Goal: Answer question/provide support: Share knowledge or assist other users

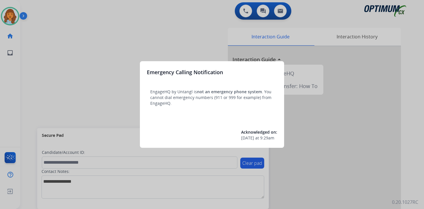
click at [35, 40] on div at bounding box center [212, 104] width 424 height 209
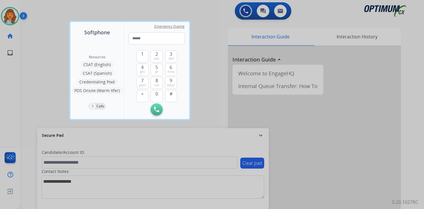
click at [35, 35] on div at bounding box center [212, 104] width 424 height 209
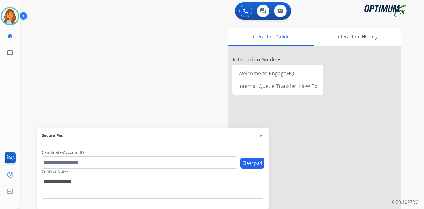
click at [26, 15] on img at bounding box center [25, 17] width 10 height 11
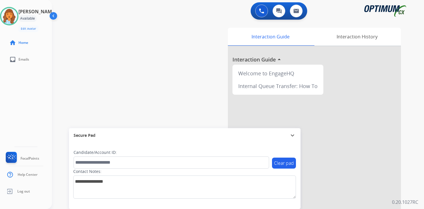
click at [416, 201] on p "0.20.1027RC" at bounding box center [405, 201] width 26 height 7
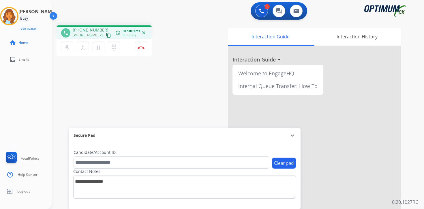
click at [106, 33] on mat-icon "content_copy" at bounding box center [108, 35] width 5 height 5
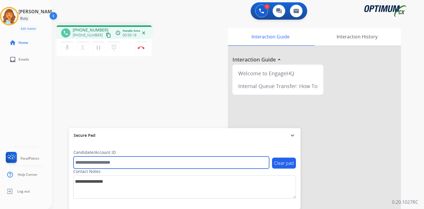
click at [121, 160] on input "text" at bounding box center [172, 162] width 196 height 12
type input "*******"
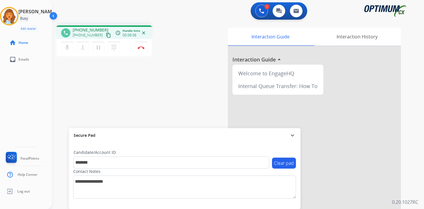
click at [412, 197] on div "1 Voice Interactions 0 Chat Interactions 0 Email Interactions phone [PHONE_NUMB…" at bounding box center [238, 104] width 372 height 209
click at [99, 52] on button "pause Hold" at bounding box center [98, 48] width 12 height 12
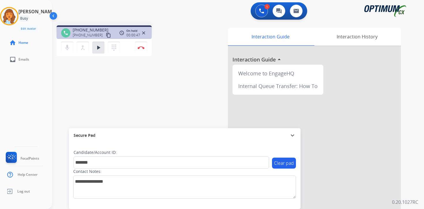
click at [417, 177] on div "1 Voice Interactions 0 Chat Interactions 0 Email Interactions phone [PHONE_NUMB…" at bounding box center [238, 104] width 372 height 209
click at [416, 197] on div "1 Voice Interactions 0 Chat Interactions 0 Email Interactions phone [PHONE_NUMB…" at bounding box center [238, 104] width 372 height 209
click at [96, 47] on mat-icon "play_arrow" at bounding box center [98, 47] width 7 height 7
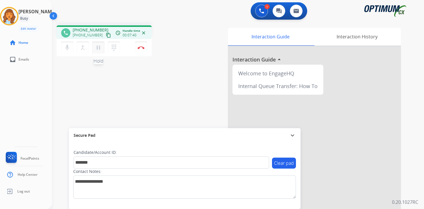
click at [100, 48] on mat-icon "pause" at bounding box center [98, 47] width 7 height 7
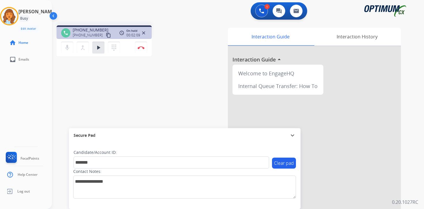
click at [421, 162] on div "1 Voice Interactions 0 Chat Interactions 0 Email Interactions phone [PHONE_NUMB…" at bounding box center [238, 104] width 372 height 209
click at [101, 46] on mat-icon "play_arrow" at bounding box center [98, 47] width 7 height 7
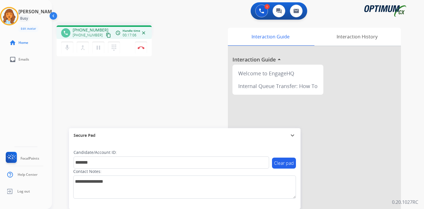
click at [419, 195] on div "1 Voice Interactions 0 Chat Interactions 0 Email Interactions phone [PHONE_NUMB…" at bounding box center [238, 104] width 372 height 209
click at [101, 169] on label "Contact Notes:" at bounding box center [87, 171] width 28 height 6
click at [142, 50] on button "Disconnect" at bounding box center [141, 48] width 12 height 12
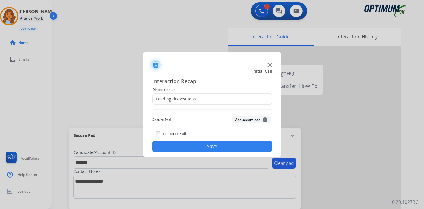
click at [264, 120] on span "+" at bounding box center [265, 119] width 5 height 5
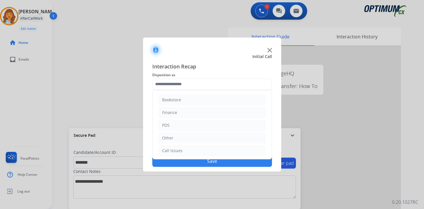
click at [178, 81] on input "text" at bounding box center [212, 84] width 120 height 12
click at [180, 150] on li "Renewal" at bounding box center [212, 149] width 108 height 11
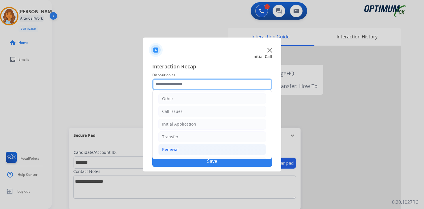
scroll to position [135, 0]
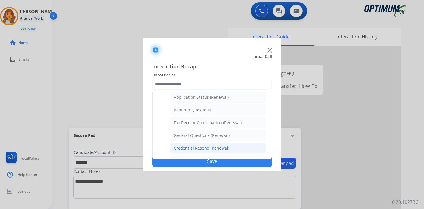
click at [194, 145] on div "Credential Resend (Renewal)" at bounding box center [202, 148] width 56 height 6
type input "**********"
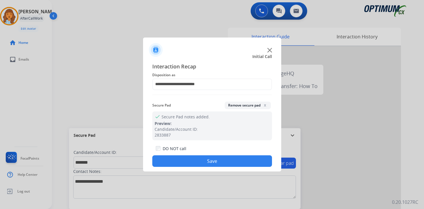
click at [191, 160] on button "Save" at bounding box center [212, 161] width 120 height 12
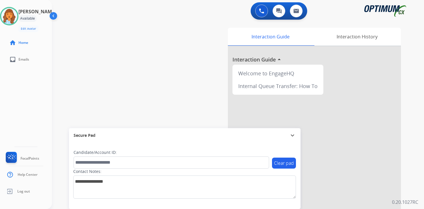
click at [412, 199] on p "0.20.1027RC" at bounding box center [405, 201] width 26 height 7
click at [409, 169] on div "Interaction Guide Interaction History Interaction Guide arrow_drop_up Welcome t…" at bounding box center [305, 143] width 209 height 236
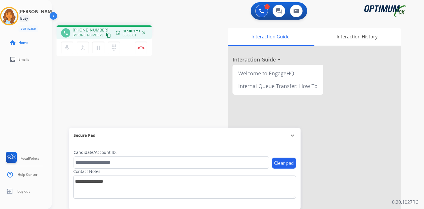
click at [106, 36] on mat-icon "content_copy" at bounding box center [108, 35] width 5 height 5
click at [98, 52] on button "pause Hold" at bounding box center [98, 48] width 12 height 12
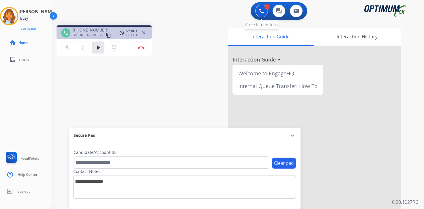
click at [264, 13] on button at bounding box center [261, 11] width 13 height 13
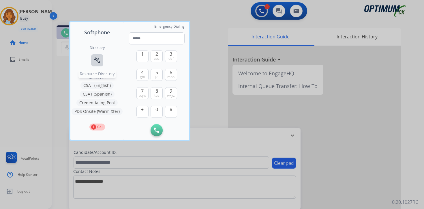
click at [98, 64] on button "connect_without_contact Resource Directory" at bounding box center [97, 60] width 12 height 12
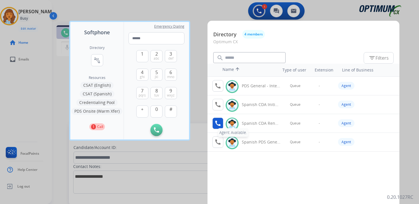
click at [220, 121] on mat-icon "call" at bounding box center [218, 123] width 7 height 7
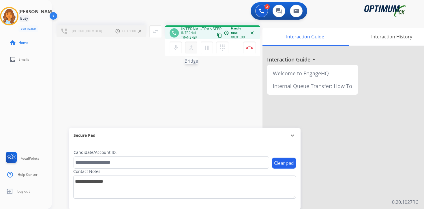
click at [192, 51] on button "merge_type Bridge" at bounding box center [191, 48] width 12 height 12
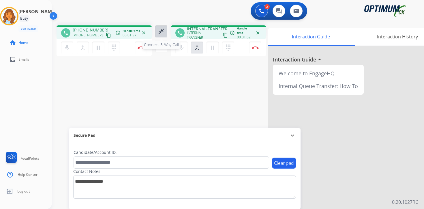
click at [161, 32] on mat-icon "close_fullscreen" at bounding box center [161, 31] width 7 height 7
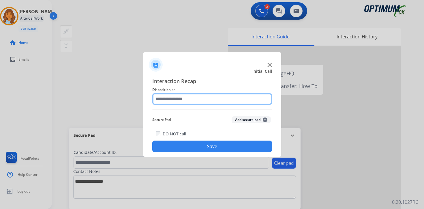
click at [225, 98] on input "text" at bounding box center [212, 99] width 120 height 12
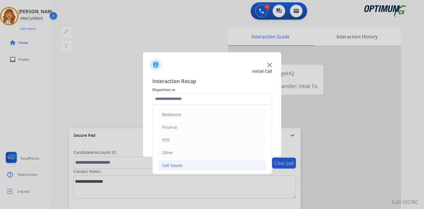
click at [174, 164] on div "Call Issues" at bounding box center [172, 165] width 20 height 6
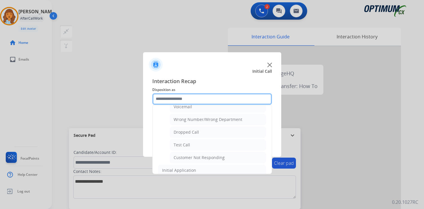
scroll to position [61, 0]
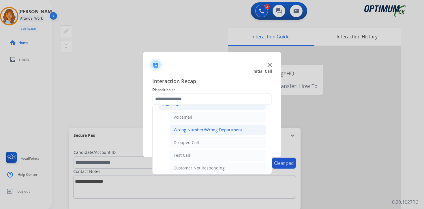
click at [232, 133] on li "Wrong Number/Wrong Department" at bounding box center [218, 129] width 96 height 11
type input "**********"
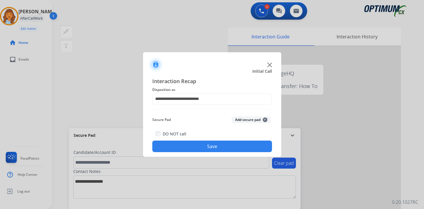
click at [215, 146] on button "Save" at bounding box center [212, 146] width 120 height 12
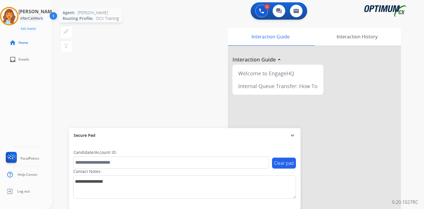
click at [6, 15] on img at bounding box center [9, 16] width 16 height 16
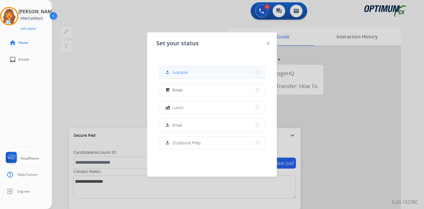
click at [193, 72] on button "how_to_reg Available" at bounding box center [211, 72] width 105 height 12
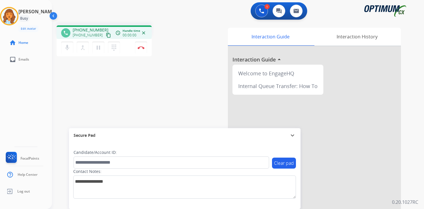
click at [106, 37] on mat-icon "content_copy" at bounding box center [108, 35] width 5 height 5
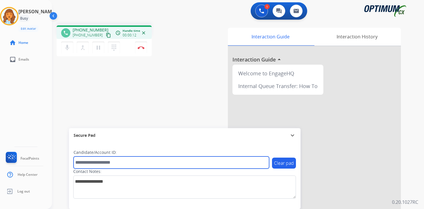
click at [106, 160] on input "text" at bounding box center [172, 162] width 196 height 12
type input "*******"
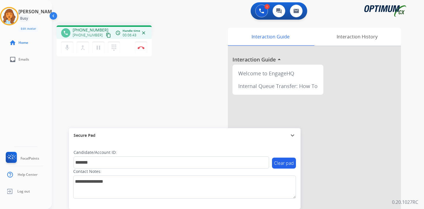
click at [419, 197] on div "1 Voice Interactions 0 Chat Interactions 0 Email Interactions phone [PHONE_NUMB…" at bounding box center [238, 104] width 372 height 209
click at [414, 198] on div "1 Voice Interactions 0 Chat Interactions 0 Email Interactions phone [PHONE_NUMB…" at bounding box center [238, 104] width 372 height 209
click at [141, 50] on button "Disconnect" at bounding box center [141, 48] width 12 height 12
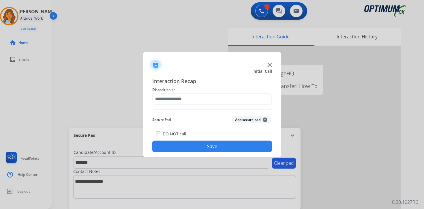
click at [264, 122] on button "Add secure pad +" at bounding box center [251, 119] width 39 height 7
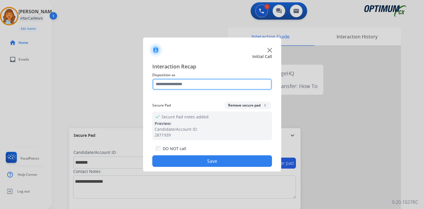
click at [200, 82] on input "text" at bounding box center [212, 84] width 120 height 12
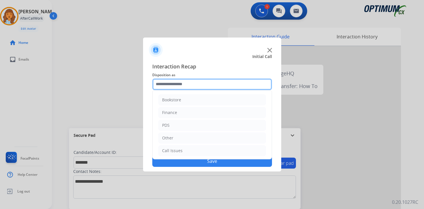
scroll to position [39, 0]
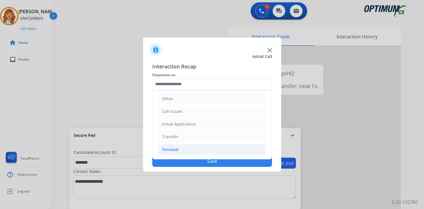
click at [177, 152] on div "Renewal" at bounding box center [170, 150] width 16 height 6
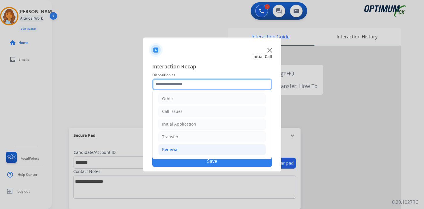
scroll to position [135, 0]
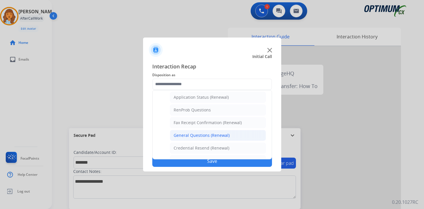
click at [194, 136] on div "General Questions (Renewal)" at bounding box center [202, 135] width 56 height 6
type input "**********"
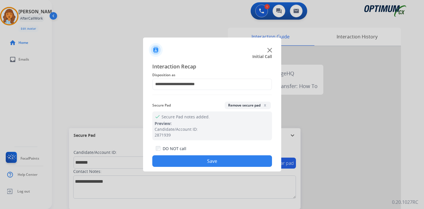
click at [197, 165] on button "Save" at bounding box center [212, 161] width 120 height 12
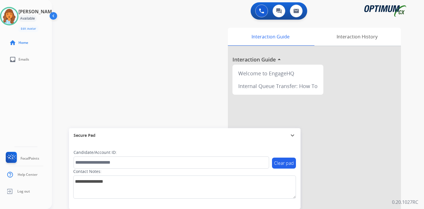
click at [408, 202] on p "0.20.1027RC" at bounding box center [405, 201] width 26 height 7
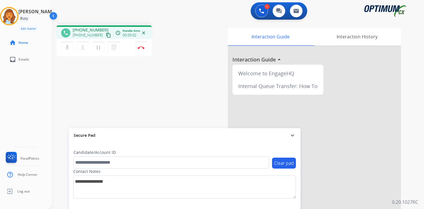
click at [106, 37] on mat-icon "content_copy" at bounding box center [108, 35] width 5 height 5
click at [415, 196] on div "1 Voice Interactions 0 Chat Interactions 0 Email Interactions phone [PHONE_NUMB…" at bounding box center [238, 104] width 372 height 209
click at [415, 133] on div "1 Voice Interactions 0 Chat Interactions 0 Email Interactions phone [PHONE_NUMB…" at bounding box center [238, 104] width 372 height 209
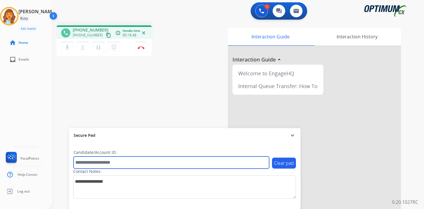
click at [110, 159] on input "text" at bounding box center [172, 162] width 196 height 12
type input "*******"
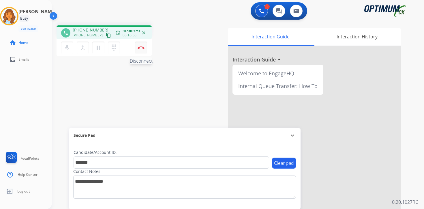
click at [140, 51] on button "Disconnect" at bounding box center [141, 48] width 12 height 12
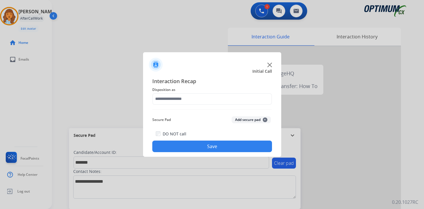
click at [256, 120] on button "Add secure pad +" at bounding box center [251, 119] width 39 height 7
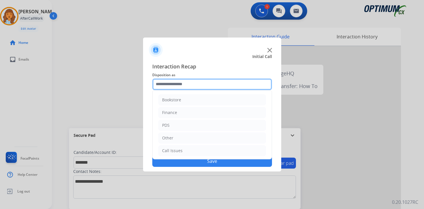
click at [183, 83] on input "text" at bounding box center [212, 84] width 120 height 12
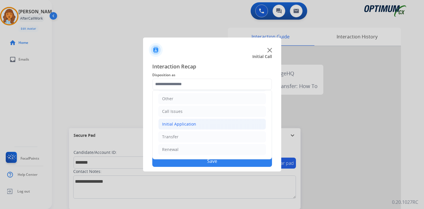
click at [188, 123] on div "Initial Application" at bounding box center [179, 124] width 34 height 6
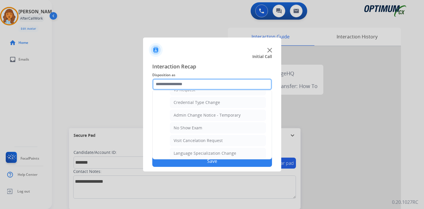
scroll to position [328, 0]
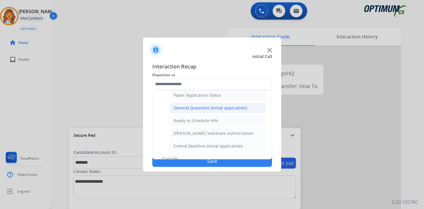
click at [184, 111] on li "General Questions (Initial application)" at bounding box center [218, 107] width 96 height 11
type input "**********"
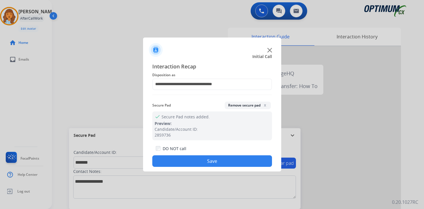
click at [187, 157] on button "Save" at bounding box center [212, 161] width 120 height 12
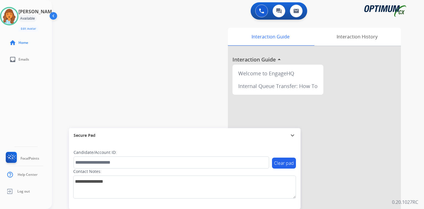
click at [416, 171] on div "0 Voice Interactions 0 Chat Interactions 0 Email Interactions swap_horiz Break …" at bounding box center [238, 104] width 372 height 209
click at [10, 17] on img at bounding box center [9, 16] width 16 height 16
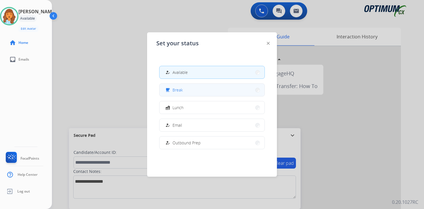
click at [176, 91] on span "Break" at bounding box center [177, 90] width 10 height 6
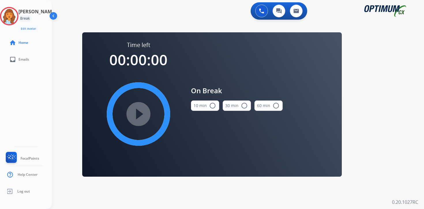
click at [410, 141] on div "0 Voice Interactions 0 Chat Interactions 0 Email Interactions swap_horiz Break …" at bounding box center [238, 104] width 372 height 209
click at [15, 20] on img at bounding box center [9, 16] width 16 height 16
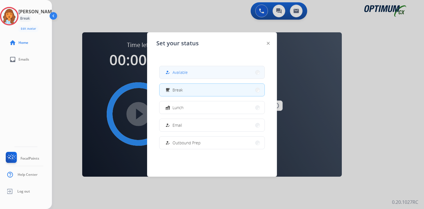
click at [185, 76] on button "how_to_reg Available" at bounding box center [211, 72] width 105 height 12
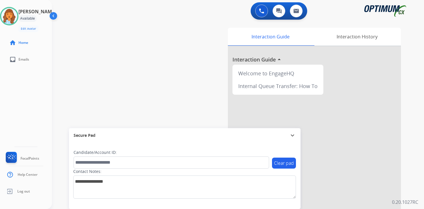
click at [409, 136] on div "Interaction Guide Interaction History Interaction Guide arrow_drop_up Welcome t…" at bounding box center [305, 143] width 209 height 236
click at [408, 152] on div "Interaction Guide Interaction History Interaction Guide arrow_drop_up Welcome t…" at bounding box center [305, 143] width 209 height 236
click at [31, 90] on div "[PERSON_NAME] Available Edit Avatar Agent: [PERSON_NAME] Profile: OCX Training …" at bounding box center [26, 104] width 52 height 209
click at [417, 149] on div "0 Voice Interactions 0 Chat Interactions 0 Email Interactions swap_horiz Break …" at bounding box center [238, 104] width 372 height 209
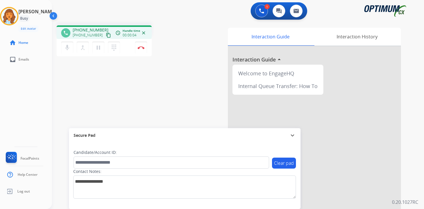
drag, startPoint x: 104, startPoint y: 34, endPoint x: 48, endPoint y: 57, distance: 61.2
click at [106, 34] on mat-icon "content_copy" at bounding box center [108, 35] width 5 height 5
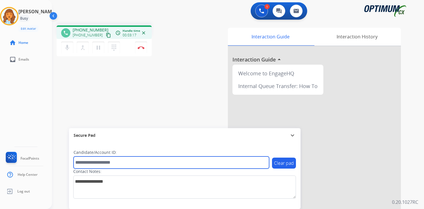
click at [101, 159] on input "text" at bounding box center [172, 162] width 196 height 12
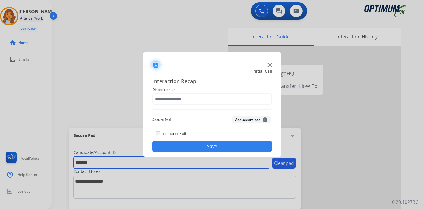
type input "*******"
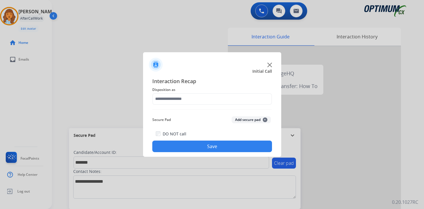
click at [263, 120] on span "+" at bounding box center [265, 119] width 5 height 5
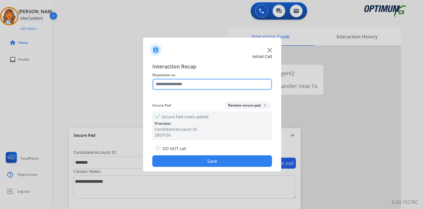
click at [172, 83] on input "text" at bounding box center [212, 84] width 120 height 12
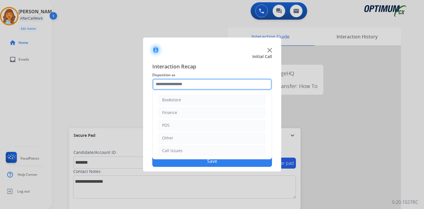
scroll to position [39, 0]
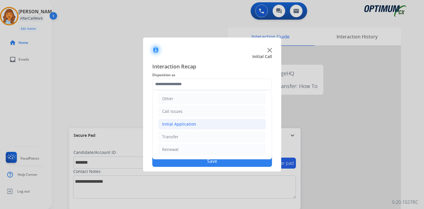
click at [183, 122] on div "Initial Application" at bounding box center [179, 124] width 34 height 6
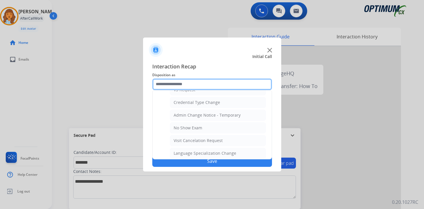
scroll to position [328, 0]
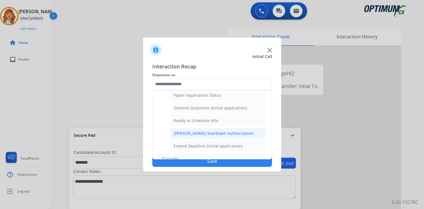
click at [217, 134] on div "[PERSON_NAME] Vue/Exam Authorization" at bounding box center [214, 133] width 80 height 6
type input "**********"
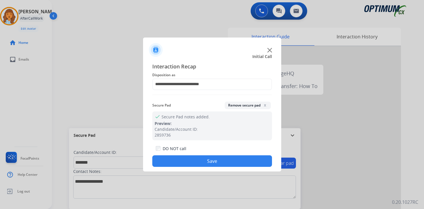
click at [220, 160] on button "Save" at bounding box center [212, 161] width 120 height 12
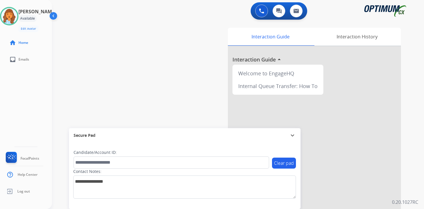
click at [410, 161] on div "0 Voice Interactions 0 Chat Interactions 0 Email Interactions swap_horiz Break …" at bounding box center [238, 104] width 372 height 209
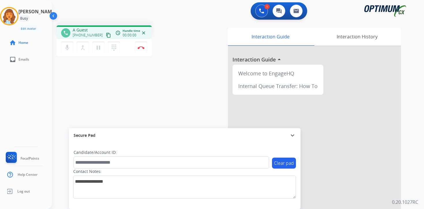
click at [418, 126] on div "1 Voice Interactions 0 Chat Interactions 0 Email Interactions phone A Guest [PH…" at bounding box center [238, 104] width 372 height 209
click at [106, 35] on mat-icon "content_copy" at bounding box center [108, 35] width 5 height 5
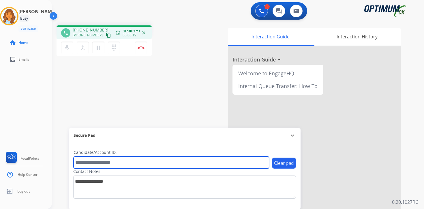
click at [99, 163] on input "text" at bounding box center [172, 162] width 196 height 12
type input "*******"
click at [106, 164] on input "*******" at bounding box center [172, 162] width 196 height 12
click at [102, 165] on input "*******" at bounding box center [172, 162] width 196 height 12
click at [117, 162] on input "*******" at bounding box center [172, 162] width 196 height 12
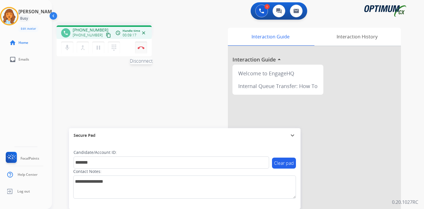
click at [141, 47] on img at bounding box center [141, 47] width 7 height 3
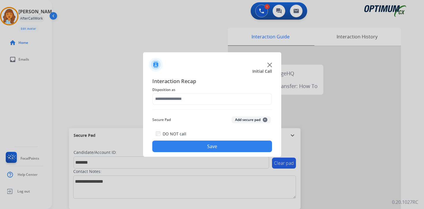
click at [254, 118] on button "Add secure pad +" at bounding box center [251, 119] width 39 height 7
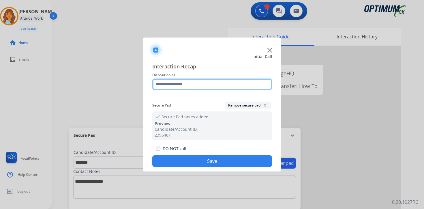
click at [171, 84] on input "text" at bounding box center [212, 84] width 120 height 12
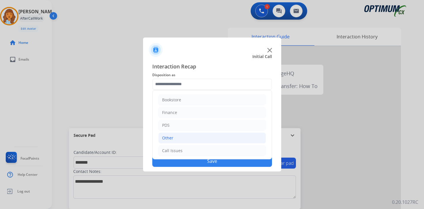
click at [173, 136] on li "Other" at bounding box center [212, 137] width 108 height 11
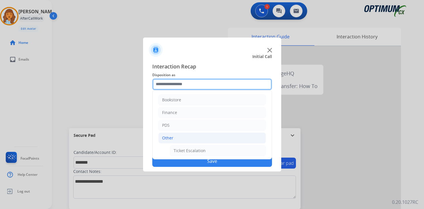
scroll to position [96, 0]
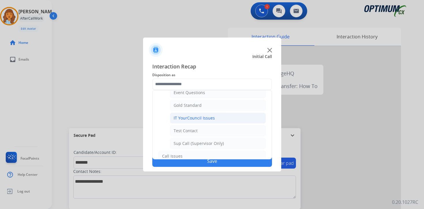
click at [179, 117] on div "IT YourCouncil Issues" at bounding box center [194, 118] width 41 height 6
type input "**********"
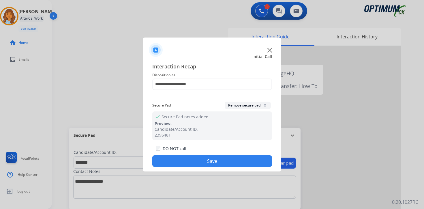
click at [186, 163] on button "Save" at bounding box center [212, 161] width 120 height 12
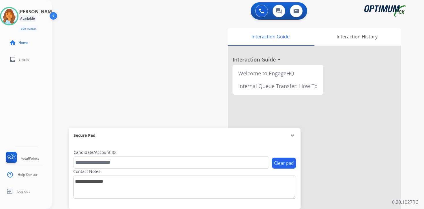
click at [412, 173] on div "0 Voice Interactions 0 Chat Interactions 0 Email Interactions swap_horiz Break …" at bounding box center [238, 104] width 372 height 209
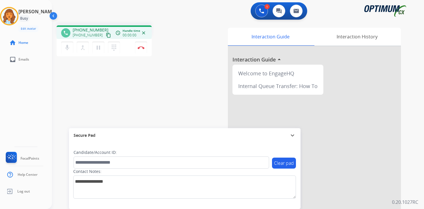
click at [106, 35] on mat-icon "content_copy" at bounding box center [108, 35] width 5 height 5
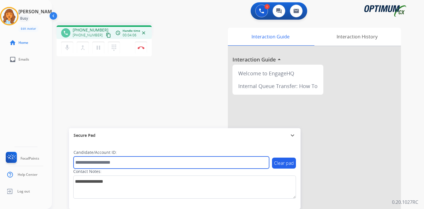
click at [150, 165] on input "text" at bounding box center [172, 162] width 196 height 12
type input "*******"
click at [105, 166] on input "*******" at bounding box center [172, 162] width 196 height 12
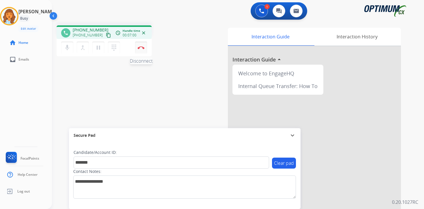
click at [140, 49] on img at bounding box center [141, 47] width 7 height 3
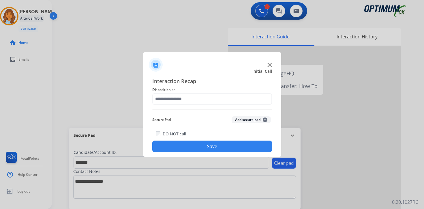
click at [239, 121] on button "Add secure pad +" at bounding box center [251, 119] width 39 height 7
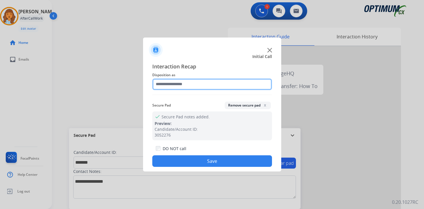
click at [168, 82] on input "text" at bounding box center [212, 84] width 120 height 12
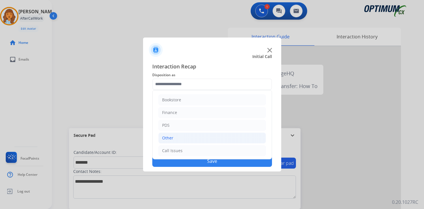
click at [170, 138] on div "Other" at bounding box center [167, 138] width 11 height 6
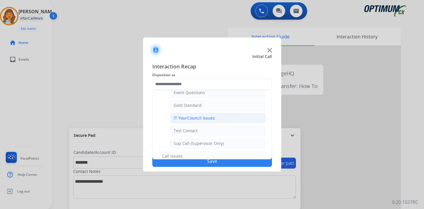
click at [192, 117] on div "IT YourCouncil Issues" at bounding box center [194, 118] width 41 height 6
type input "**********"
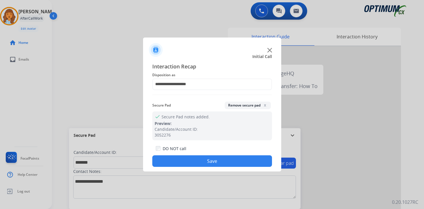
click at [196, 163] on button "Save" at bounding box center [212, 161] width 120 height 12
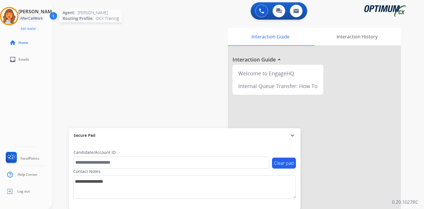
click at [13, 15] on img at bounding box center [9, 16] width 16 height 16
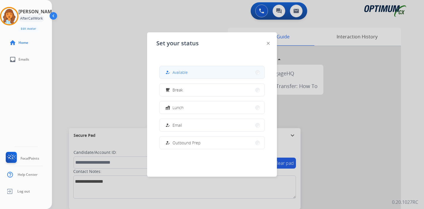
click at [204, 72] on button "how_to_reg Available" at bounding box center [211, 72] width 105 height 12
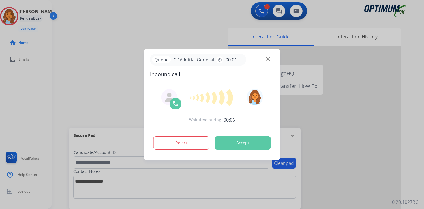
drag, startPoint x: 417, startPoint y: 153, endPoint x: 414, endPoint y: 152, distance: 2.9
click at [417, 153] on div at bounding box center [212, 104] width 424 height 209
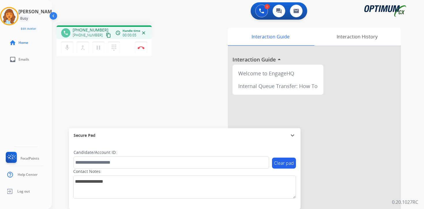
click at [106, 36] on mat-icon "content_copy" at bounding box center [108, 35] width 5 height 5
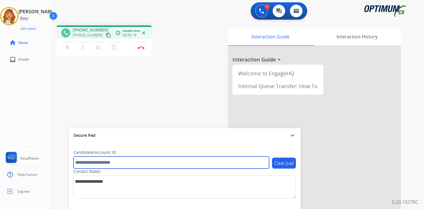
click at [166, 160] on input "text" at bounding box center [172, 162] width 196 height 12
type input "*******"
click at [109, 162] on input "*******" at bounding box center [172, 162] width 196 height 12
click at [110, 165] on input "*******" at bounding box center [172, 162] width 196 height 12
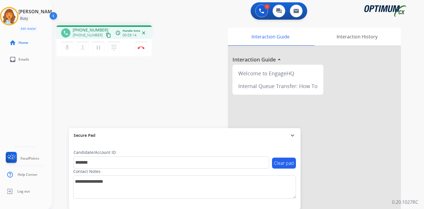
click at [411, 166] on div "1 Voice Interactions 0 Chat Interactions 0 Email Interactions phone [PHONE_NUMB…" at bounding box center [238, 104] width 372 height 209
click at [413, 200] on p "0.20.1027RC" at bounding box center [405, 201] width 26 height 7
click at [145, 48] on button "Disconnect" at bounding box center [141, 48] width 12 height 12
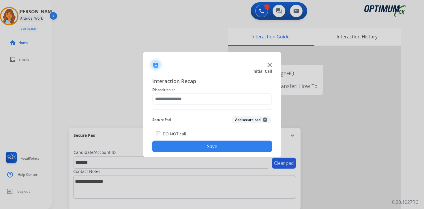
click at [266, 117] on button "Add secure pad +" at bounding box center [251, 119] width 39 height 7
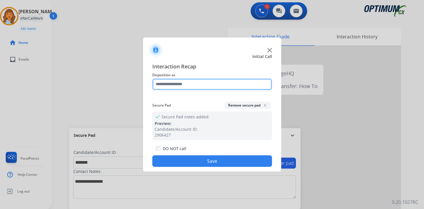
click at [183, 83] on input "text" at bounding box center [212, 84] width 120 height 12
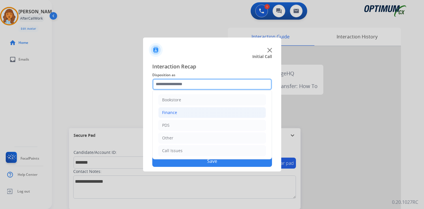
scroll to position [39, 0]
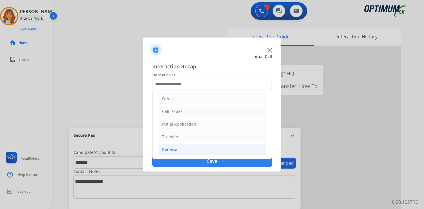
click at [180, 149] on li "Renewal" at bounding box center [212, 149] width 108 height 11
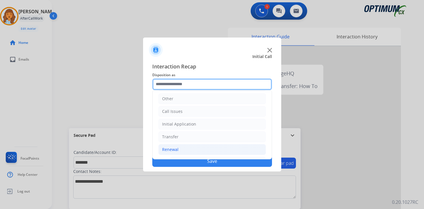
scroll to position [135, 0]
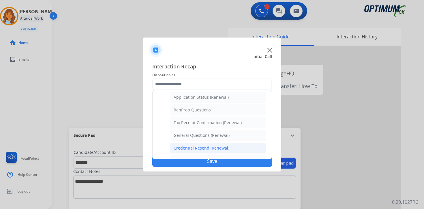
click at [187, 147] on div "Credential Resend (Renewal)" at bounding box center [202, 148] width 56 height 6
type input "**********"
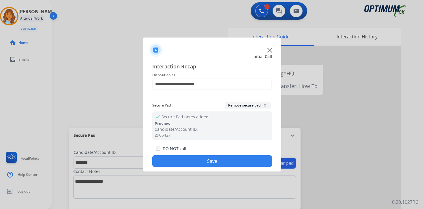
click at [184, 162] on button "Save" at bounding box center [212, 161] width 120 height 12
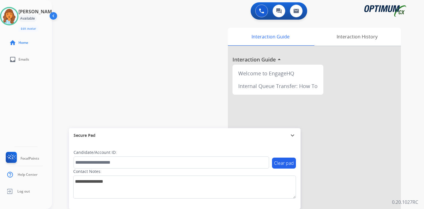
click at [407, 163] on div "Interaction Guide Interaction History Interaction Guide arrow_drop_up Welcome t…" at bounding box center [305, 143] width 209 height 236
click at [16, 13] on img at bounding box center [9, 16] width 16 height 16
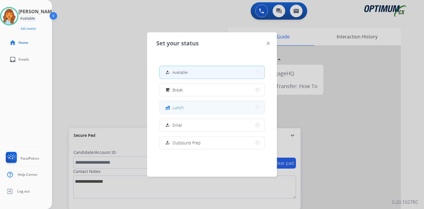
click at [182, 103] on button "fastfood Lunch" at bounding box center [211, 107] width 105 height 12
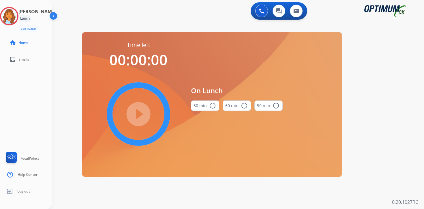
click at [388, 49] on div "0 Voice Interactions 0 Chat Interactions 0 Email Interactions swap_horiz Break …" at bounding box center [238, 104] width 372 height 209
click at [13, 20] on img at bounding box center [9, 16] width 16 height 16
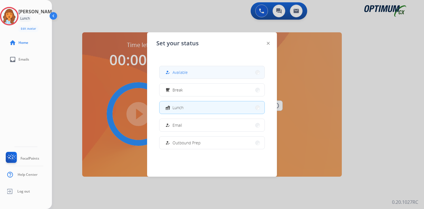
click at [186, 70] on span "Available" at bounding box center [179, 72] width 15 height 6
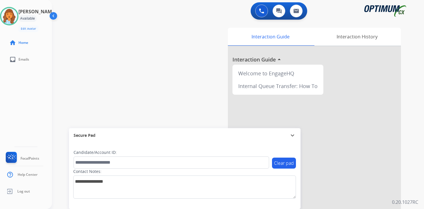
click at [418, 196] on div "0 Voice Interactions 0 Chat Interactions 0 Email Interactions swap_horiz Break …" at bounding box center [238, 104] width 372 height 209
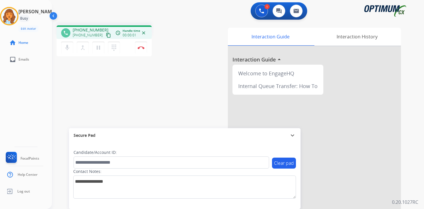
click at [106, 37] on mat-icon "content_copy" at bounding box center [108, 35] width 5 height 5
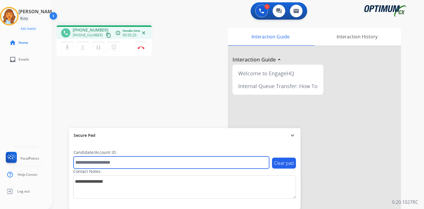
click at [108, 159] on input "text" at bounding box center [172, 162] width 196 height 12
type input "*******"
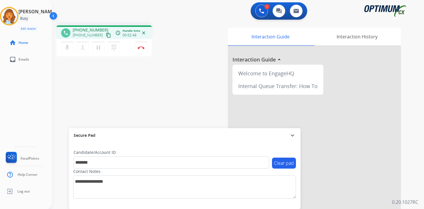
click at [415, 200] on p "0.20.1027RC" at bounding box center [405, 201] width 26 height 7
click at [142, 49] on img at bounding box center [141, 47] width 7 height 3
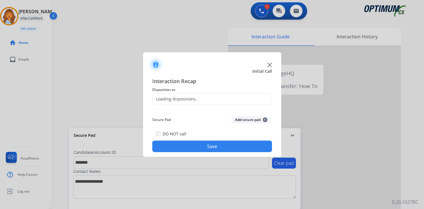
click at [262, 122] on button "Add secure pad +" at bounding box center [251, 119] width 39 height 7
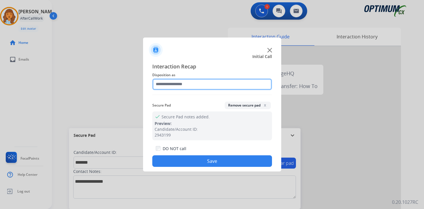
click at [191, 85] on input "text" at bounding box center [212, 84] width 120 height 12
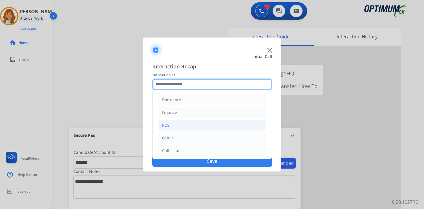
scroll to position [39, 0]
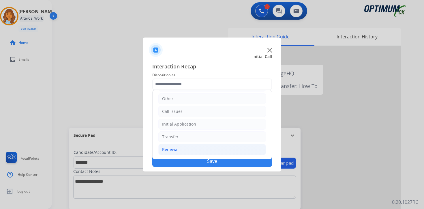
click at [187, 149] on li "Renewal" at bounding box center [212, 149] width 108 height 11
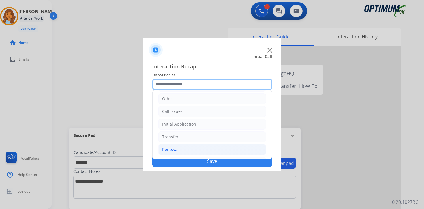
scroll to position [135, 0]
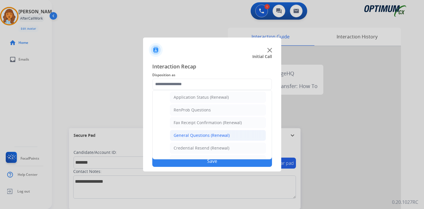
click at [190, 134] on div "General Questions (Renewal)" at bounding box center [202, 135] width 56 height 6
type input "**********"
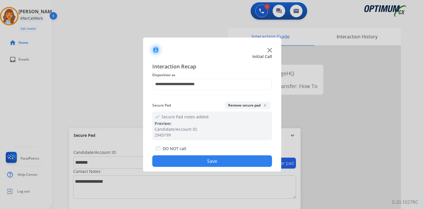
click at [194, 154] on div "DO NOT call Save" at bounding box center [212, 156] width 120 height 22
click at [198, 160] on button "Save" at bounding box center [212, 161] width 120 height 12
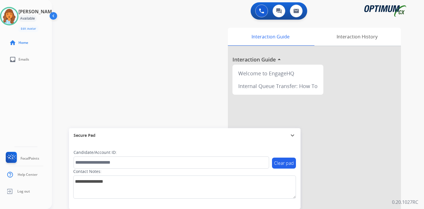
click at [410, 170] on div "Interaction Guide Interaction History Interaction Guide arrow_drop_up Welcome t…" at bounding box center [305, 143] width 209 height 236
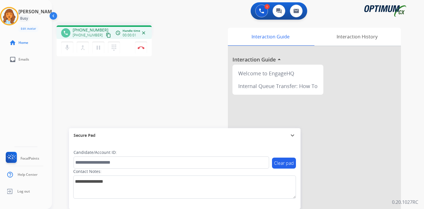
click at [106, 34] on mat-icon "content_copy" at bounding box center [108, 35] width 5 height 5
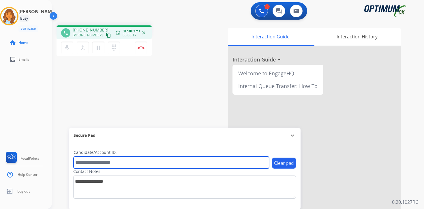
click at [117, 160] on input "text" at bounding box center [172, 162] width 196 height 12
type input "*******"
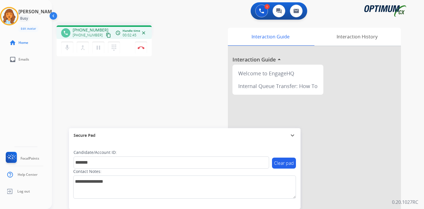
click at [414, 200] on p "0.20.1027RC" at bounding box center [405, 201] width 26 height 7
click at [142, 50] on button "Disconnect" at bounding box center [141, 48] width 12 height 12
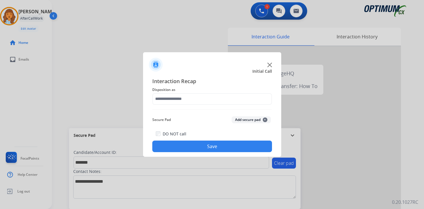
click at [266, 119] on span "+" at bounding box center [265, 119] width 5 height 5
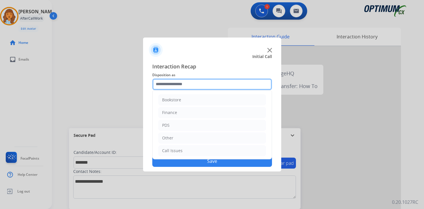
click at [175, 84] on input "text" at bounding box center [212, 84] width 120 height 12
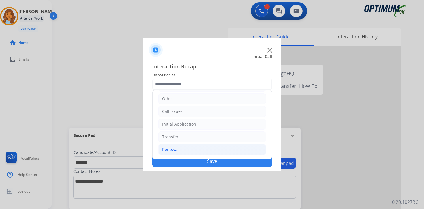
click at [183, 149] on li "Renewal" at bounding box center [212, 149] width 108 height 11
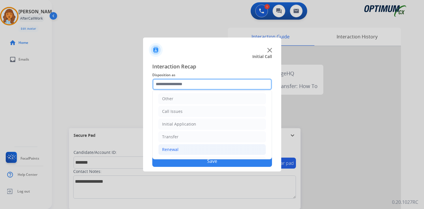
scroll to position [135, 0]
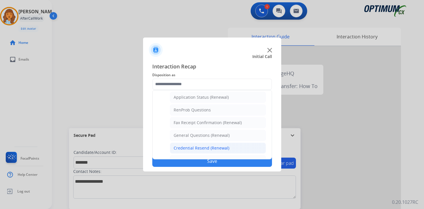
click at [188, 151] on li "Credential Resend (Renewal)" at bounding box center [218, 147] width 96 height 11
type input "**********"
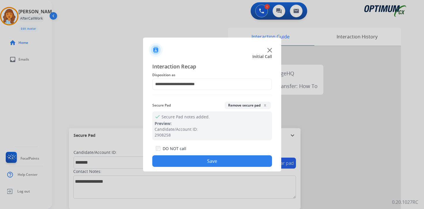
click at [188, 164] on button "Save" at bounding box center [212, 161] width 120 height 12
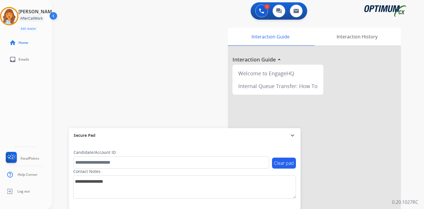
click at [405, 149] on div "Interaction Guide Interaction History Interaction Guide arrow_drop_up Welcome t…" at bounding box center [305, 143] width 209 height 236
click at [14, 13] on img at bounding box center [9, 16] width 16 height 16
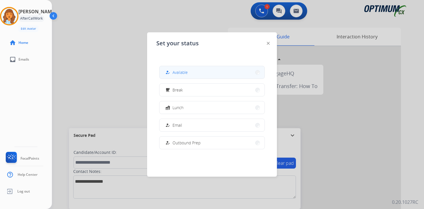
click at [193, 72] on button "how_to_reg Available" at bounding box center [211, 72] width 105 height 12
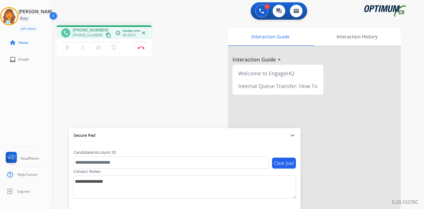
click at [106, 34] on mat-icon "content_copy" at bounding box center [108, 35] width 5 height 5
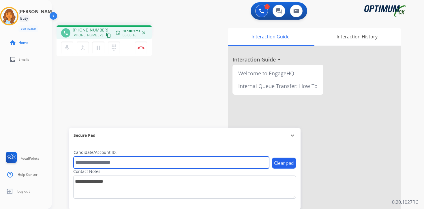
click at [120, 162] on input "text" at bounding box center [172, 162] width 196 height 12
type input "*******"
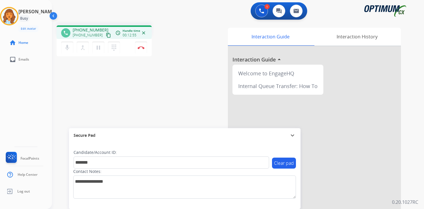
click at [414, 147] on div "1 Voice Interactions 0 Chat Interactions 0 Email Interactions phone [PHONE_NUMB…" at bounding box center [238, 104] width 372 height 209
click at [407, 155] on div "Interaction Guide Interaction History Interaction Guide arrow_drop_up Welcome t…" at bounding box center [305, 143] width 209 height 236
click at [420, 193] on div "1 Voice Interactions 0 Chat Interactions 0 Email Interactions phone [PHONE_NUMB…" at bounding box center [238, 104] width 372 height 209
drag, startPoint x: 420, startPoint y: 118, endPoint x: 422, endPoint y: 114, distance: 5.0
click at [419, 118] on div "1 Voice Interactions 0 Chat Interactions 0 Email Interactions phone [PHONE_NUMB…" at bounding box center [238, 104] width 372 height 209
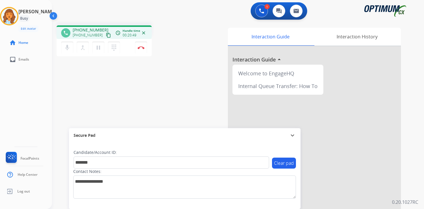
click at [405, 174] on div "Interaction Guide Interaction History Interaction Guide arrow_drop_up Welcome t…" at bounding box center [305, 143] width 209 height 236
click at [144, 47] on img at bounding box center [141, 47] width 7 height 3
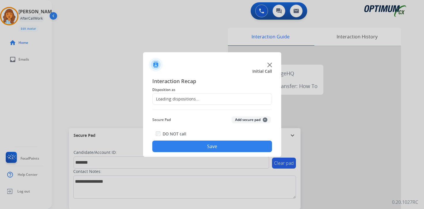
click at [258, 117] on button "Add secure pad +" at bounding box center [251, 119] width 39 height 7
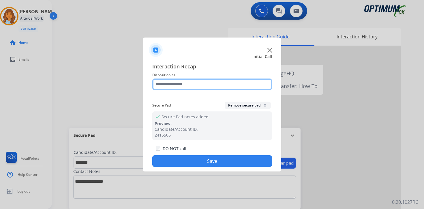
click at [182, 81] on input "text" at bounding box center [212, 84] width 120 height 12
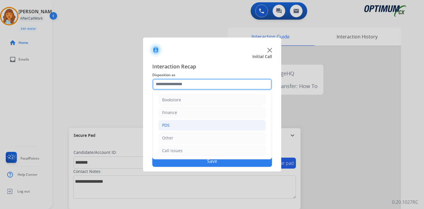
scroll to position [39, 0]
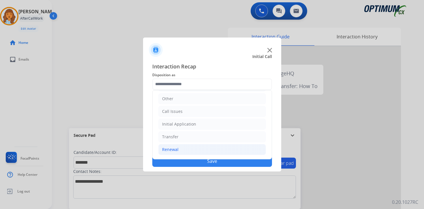
click at [179, 151] on li "Renewal" at bounding box center [212, 149] width 108 height 11
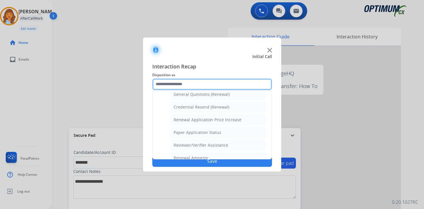
scroll to position [177, 0]
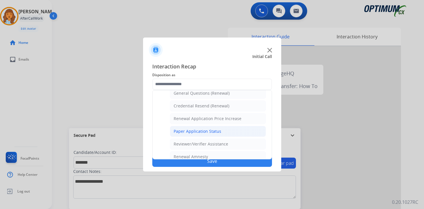
click at [223, 133] on li "Paper Application Status" at bounding box center [218, 131] width 96 height 11
type input "**********"
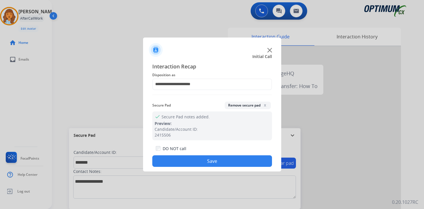
click at [222, 159] on button "Save" at bounding box center [212, 161] width 120 height 12
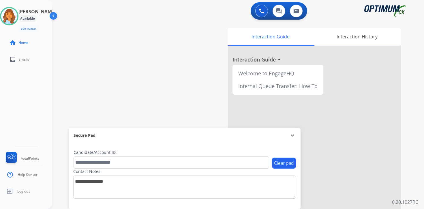
click at [416, 142] on div "0 Voice Interactions 0 Chat Interactions 0 Email Interactions swap_horiz Break …" at bounding box center [238, 104] width 372 height 209
click at [413, 165] on div "0 Voice Interactions 0 Chat Interactions 0 Email Interactions swap_horiz Break …" at bounding box center [238, 104] width 372 height 209
click at [416, 119] on div "0 Voice Interactions 0 Chat Interactions 0 Email Interactions swap_horiz Break …" at bounding box center [238, 104] width 372 height 209
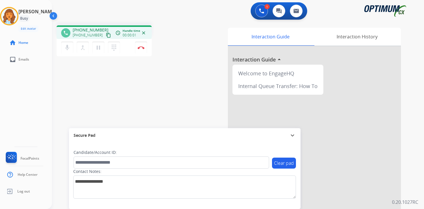
click at [105, 36] on button "content_copy" at bounding box center [108, 35] width 7 height 7
click at [412, 200] on p "0.20.1027RC" at bounding box center [405, 201] width 26 height 7
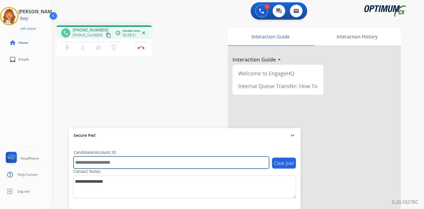
click at [94, 165] on input "text" at bounding box center [172, 162] width 196 height 12
type input "****"
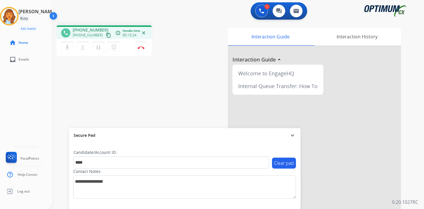
click at [406, 169] on div "Interaction Guide Interaction History Interaction Guide arrow_drop_up Welcome t…" at bounding box center [305, 143] width 209 height 236
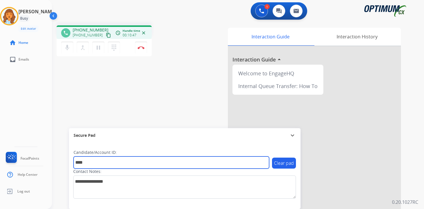
click at [128, 165] on input "****" at bounding box center [172, 162] width 196 height 12
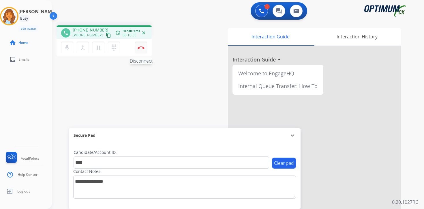
click at [141, 51] on button "Disconnect" at bounding box center [141, 48] width 12 height 12
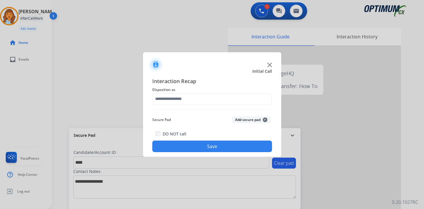
click at [254, 122] on button "Add secure pad +" at bounding box center [251, 119] width 39 height 7
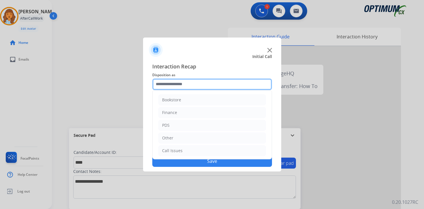
click at [186, 83] on input "text" at bounding box center [212, 84] width 120 height 12
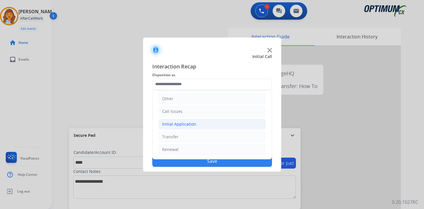
click at [187, 124] on div "Initial Application" at bounding box center [179, 124] width 34 height 6
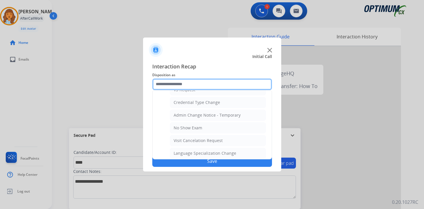
scroll to position [328, 0]
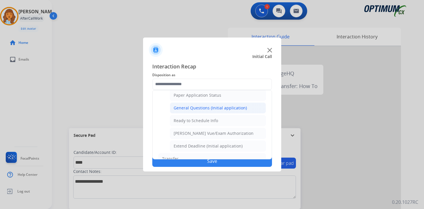
click at [191, 111] on li "General Questions (Initial application)" at bounding box center [218, 107] width 96 height 11
type input "**********"
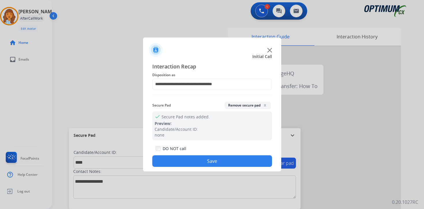
click at [203, 160] on button "Save" at bounding box center [212, 161] width 120 height 12
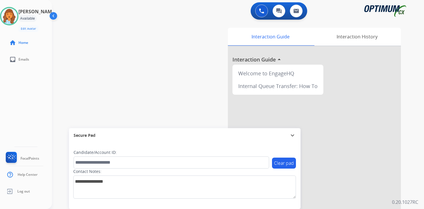
click at [412, 159] on div "0 Voice Interactions 0 Chat Interactions 0 Email Interactions swap_horiz Break …" at bounding box center [238, 104] width 372 height 209
click at [416, 157] on div "0 Voice Interactions 0 Chat Interactions 0 Email Interactions swap_horiz Break …" at bounding box center [238, 104] width 372 height 209
click at [264, 10] on button at bounding box center [261, 11] width 13 height 13
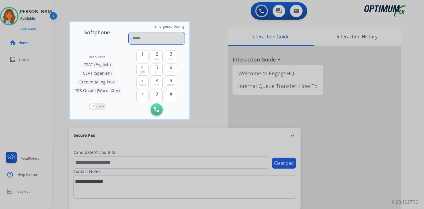
click at [142, 40] on input "tel" at bounding box center [157, 38] width 56 height 12
type input "**********"
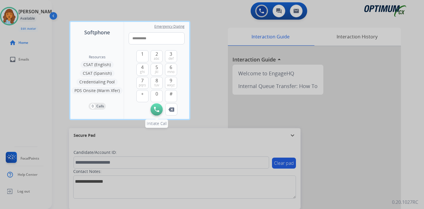
click at [159, 106] on button "Initiate Call" at bounding box center [157, 109] width 12 height 12
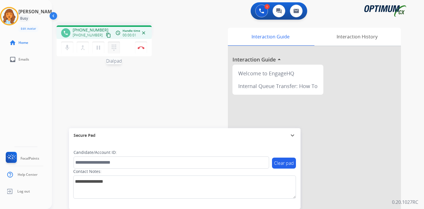
click at [112, 48] on mat-icon "dialpad" at bounding box center [113, 47] width 7 height 7
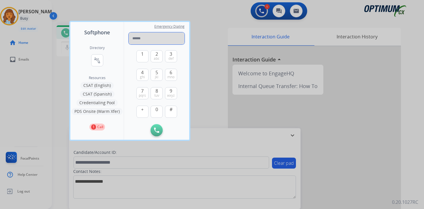
click at [153, 37] on input "tel" at bounding box center [157, 38] width 56 height 12
click at [159, 38] on input "tel" at bounding box center [157, 38] width 56 height 12
type input "****"
click at [409, 143] on div at bounding box center [212, 104] width 424 height 209
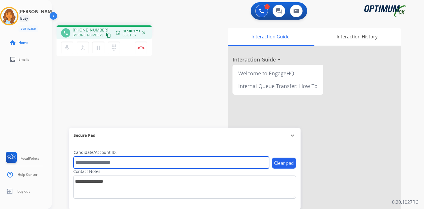
click at [104, 160] on input "text" at bounding box center [172, 162] width 196 height 12
type input "****"
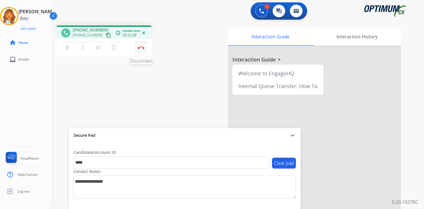
click at [137, 49] on button "Disconnect" at bounding box center [141, 48] width 12 height 12
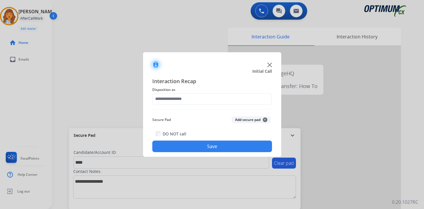
click at [262, 118] on button "Add secure pad +" at bounding box center [251, 119] width 39 height 7
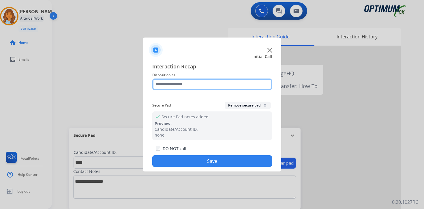
click at [200, 83] on input "text" at bounding box center [212, 84] width 120 height 12
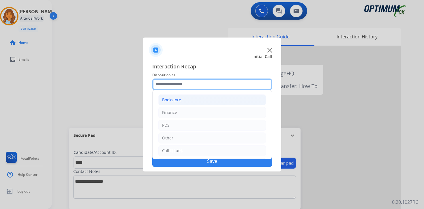
scroll to position [39, 0]
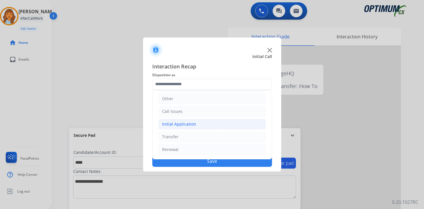
click at [177, 126] on div "Initial Application" at bounding box center [179, 124] width 34 height 6
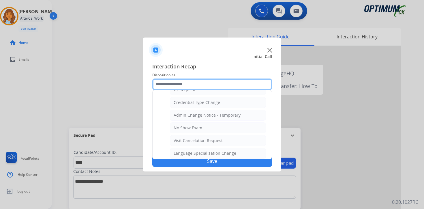
scroll to position [328, 0]
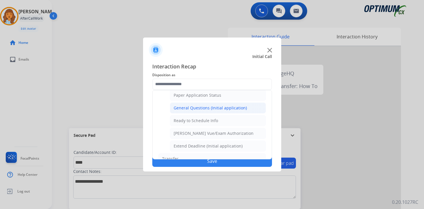
click at [178, 109] on div "General Questions (Initial application)" at bounding box center [210, 108] width 73 height 6
type input "**********"
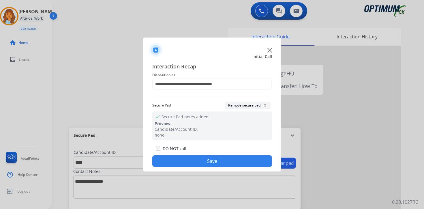
click at [185, 159] on button "Save" at bounding box center [212, 161] width 120 height 12
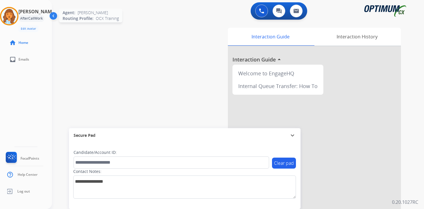
click at [12, 15] on img at bounding box center [9, 16] width 16 height 16
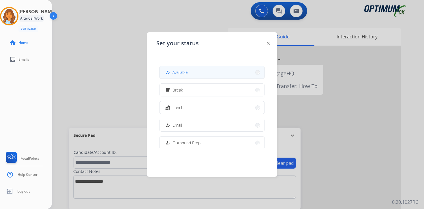
click at [180, 67] on button "how_to_reg Available" at bounding box center [211, 72] width 105 height 12
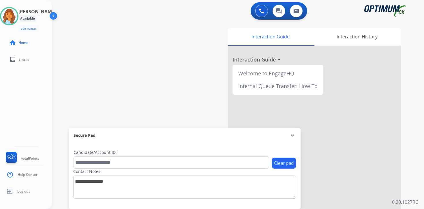
click at [418, 198] on div "0 Voice Interactions 0 Chat Interactions 0 Email Interactions swap_horiz Break …" at bounding box center [238, 104] width 372 height 209
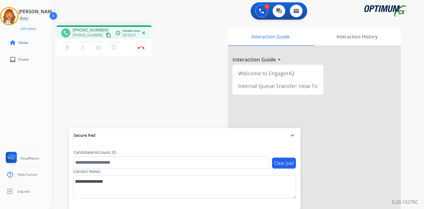
click at [414, 116] on div "1 Voice Interactions 0 Chat Interactions 0 Email Interactions phone [PHONE_NUMB…" at bounding box center [238, 104] width 372 height 209
click at [106, 34] on mat-icon "content_copy" at bounding box center [108, 35] width 5 height 5
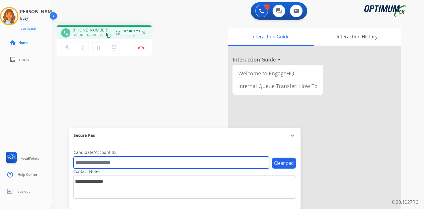
click at [127, 160] on input "text" at bounding box center [172, 162] width 196 height 12
type input "*******"
click at [104, 166] on input "*******" at bounding box center [172, 162] width 196 height 12
click at [142, 168] on input "*******" at bounding box center [172, 162] width 196 height 12
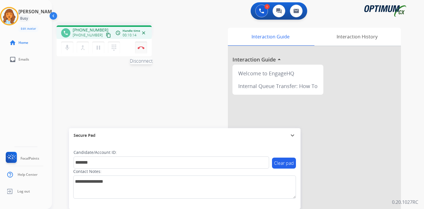
click at [144, 49] on button "Disconnect" at bounding box center [141, 48] width 12 height 12
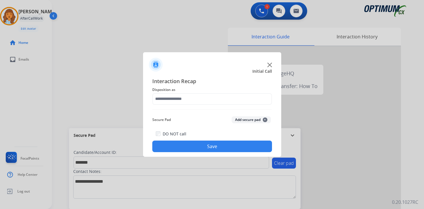
click at [257, 118] on button "Add secure pad +" at bounding box center [251, 119] width 39 height 7
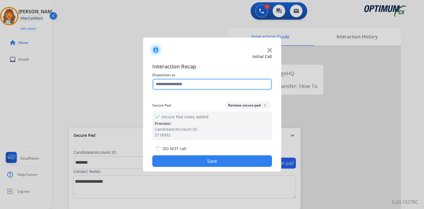
click at [164, 81] on input "text" at bounding box center [212, 84] width 120 height 12
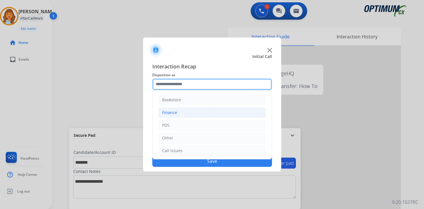
scroll to position [39, 0]
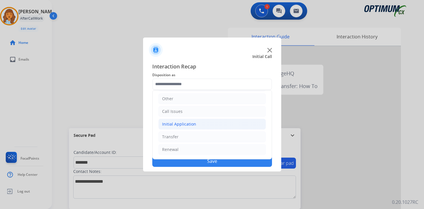
click at [175, 125] on div "Initial Application" at bounding box center [179, 124] width 34 height 6
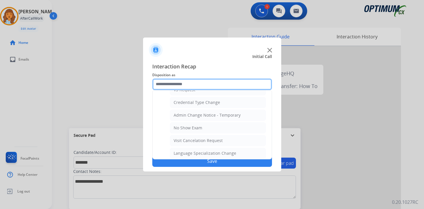
scroll to position [328, 0]
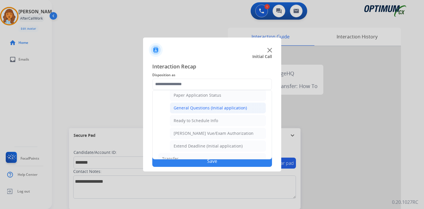
click at [182, 106] on div "General Questions (Initial application)" at bounding box center [210, 108] width 73 height 6
type input "**********"
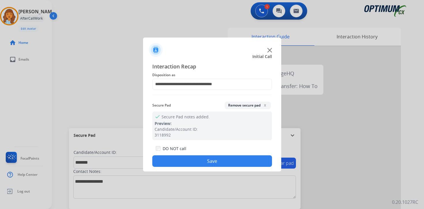
click at [181, 157] on button "Save" at bounding box center [212, 161] width 120 height 12
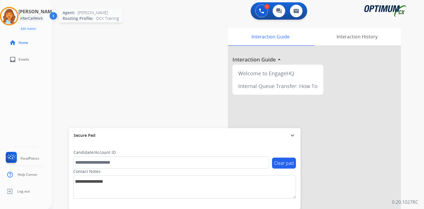
click at [12, 12] on img at bounding box center [9, 16] width 16 height 16
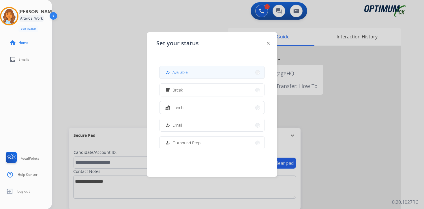
click at [190, 68] on button "how_to_reg Available" at bounding box center [211, 72] width 105 height 12
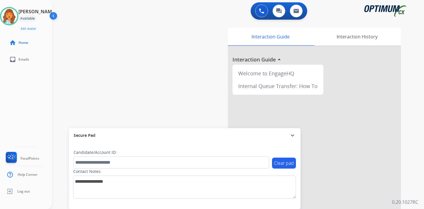
click at [412, 168] on div "0 Voice Interactions 0 Chat Interactions 0 Email Interactions swap_horiz Break …" at bounding box center [238, 104] width 372 height 209
click at [17, 13] on img at bounding box center [9, 16] width 16 height 16
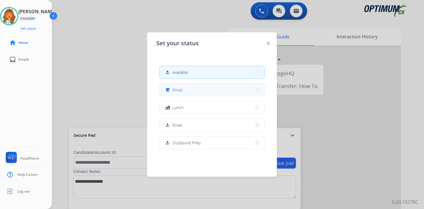
click at [193, 87] on button "free_breakfast Break" at bounding box center [211, 90] width 105 height 12
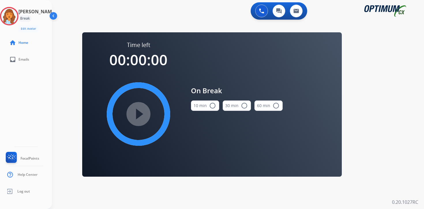
click at [404, 169] on div "0 Voice Interactions 0 Chat Interactions 0 Email Interactions swap_horiz Break …" at bounding box center [238, 104] width 372 height 209
click at [10, 15] on img at bounding box center [9, 16] width 16 height 16
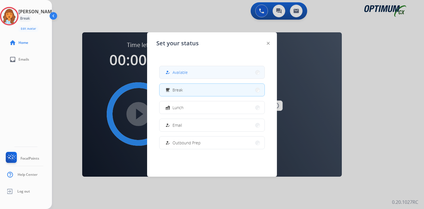
click at [176, 73] on span "Available" at bounding box center [179, 72] width 15 height 6
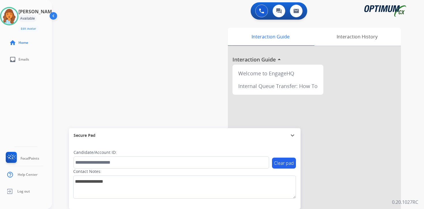
click at [411, 155] on div "0 Voice Interactions 0 Chat Interactions 0 Email Interactions swap_horiz Break …" at bounding box center [238, 104] width 372 height 209
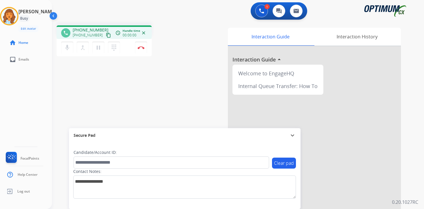
click at [106, 34] on mat-icon "content_copy" at bounding box center [108, 35] width 5 height 5
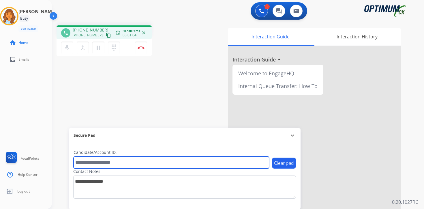
click at [100, 167] on input "text" at bounding box center [172, 162] width 196 height 12
type input "****"
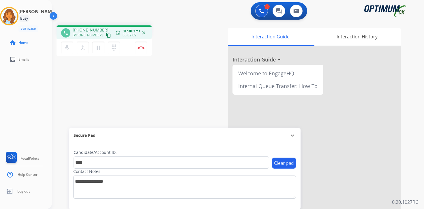
click at [413, 201] on p "0.20.1027RC" at bounding box center [405, 201] width 26 height 7
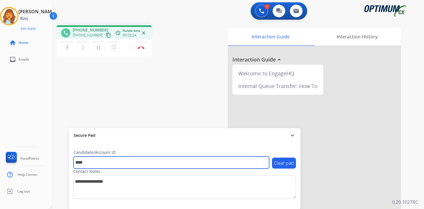
click at [121, 162] on input "****" at bounding box center [172, 162] width 196 height 12
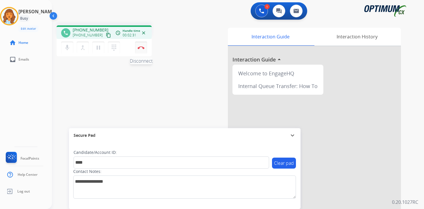
click at [140, 50] on button "Disconnect" at bounding box center [141, 48] width 12 height 12
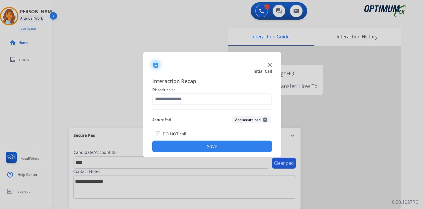
click at [258, 121] on button "Add secure pad +" at bounding box center [251, 119] width 39 height 7
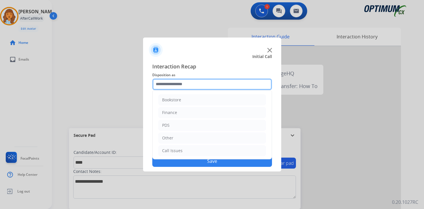
click at [172, 79] on input "text" at bounding box center [212, 84] width 120 height 12
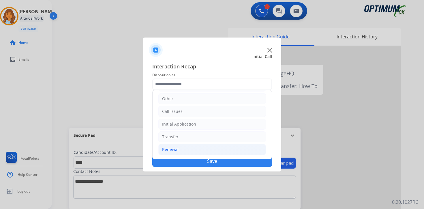
click at [175, 152] on div "Renewal" at bounding box center [170, 150] width 16 height 6
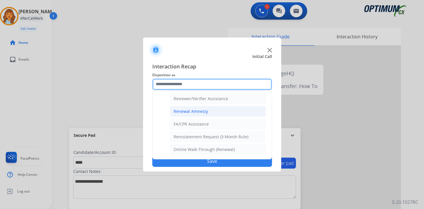
scroll to position [127, 0]
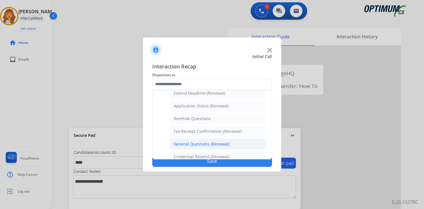
click at [199, 142] on div "General Questions (Renewal)" at bounding box center [202, 144] width 56 height 6
type input "**********"
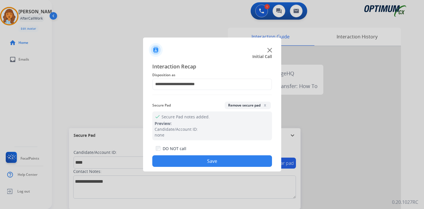
click at [194, 160] on button "Save" at bounding box center [212, 161] width 120 height 12
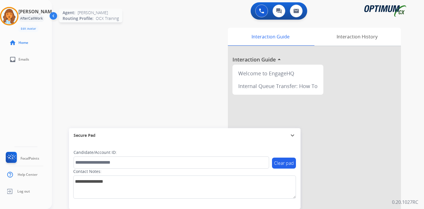
click at [12, 17] on img at bounding box center [9, 16] width 16 height 16
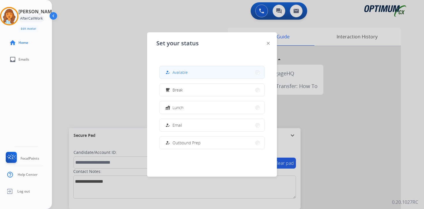
click at [213, 75] on button "how_to_reg Available" at bounding box center [211, 72] width 105 height 12
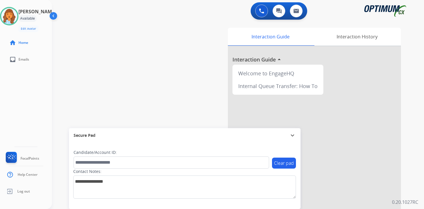
click at [22, 98] on div "[PERSON_NAME] Available Edit Avatar Agent: [PERSON_NAME] Profile: OCX Training …" at bounding box center [26, 104] width 52 height 209
click at [419, 182] on div "0 Voice Interactions 0 Chat Interactions 0 Email Interactions swap_horiz Break …" at bounding box center [238, 104] width 372 height 209
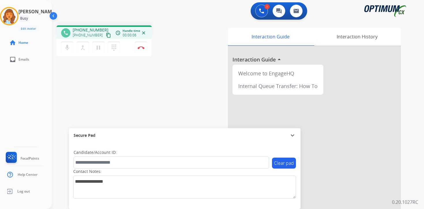
click at [106, 36] on mat-icon "content_copy" at bounding box center [108, 35] width 5 height 5
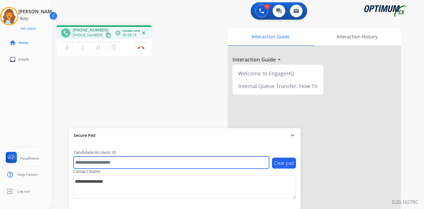
click at [123, 159] on input "text" at bounding box center [172, 162] width 196 height 12
type input "*********"
click at [132, 159] on input "*********" at bounding box center [172, 162] width 196 height 12
click at [127, 162] on input "*********" at bounding box center [172, 162] width 196 height 12
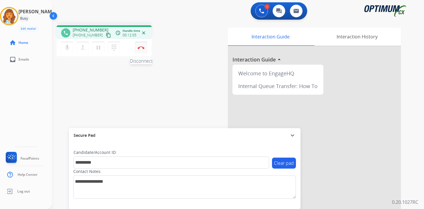
click at [142, 50] on button "Disconnect" at bounding box center [141, 48] width 12 height 12
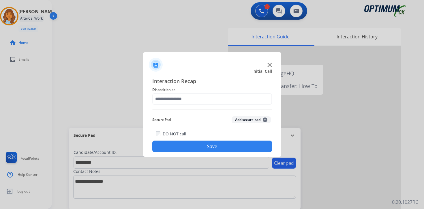
click at [266, 122] on button "Add secure pad +" at bounding box center [251, 119] width 39 height 7
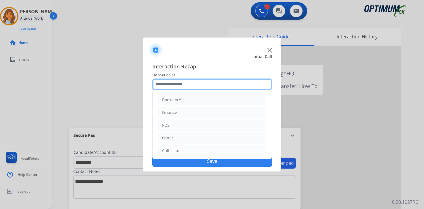
click at [186, 83] on input "text" at bounding box center [212, 84] width 120 height 12
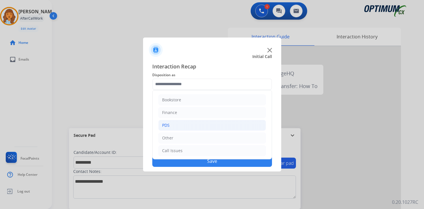
click at [181, 121] on li "PDS" at bounding box center [212, 125] width 108 height 11
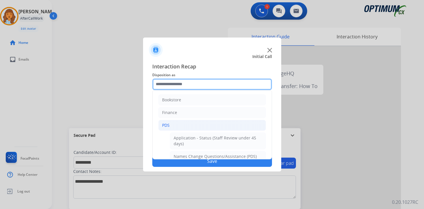
scroll to position [96, 0]
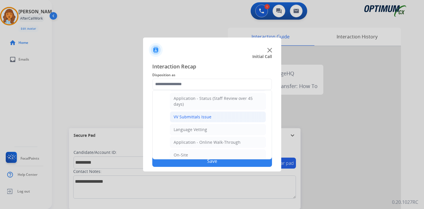
click at [181, 119] on div "VV Submittals Issue" at bounding box center [193, 117] width 38 height 6
type input "**********"
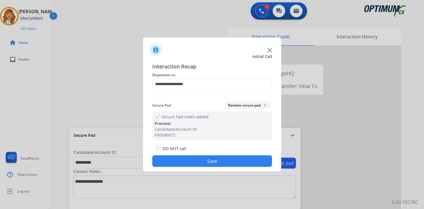
click at [184, 152] on div "DO NOT call" at bounding box center [171, 148] width 31 height 7
click at [185, 161] on button "Save" at bounding box center [212, 161] width 120 height 12
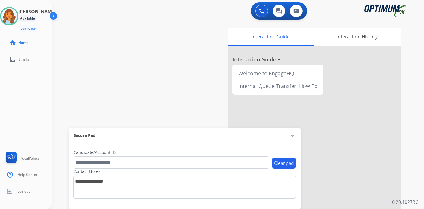
click at [411, 176] on div "0 Voice Interactions 0 Chat Interactions 0 Email Interactions swap_horiz Break …" at bounding box center [238, 104] width 372 height 209
click at [15, 17] on img at bounding box center [9, 16] width 16 height 16
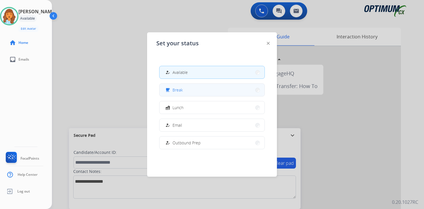
click at [198, 88] on button "free_breakfast Break" at bounding box center [211, 90] width 105 height 12
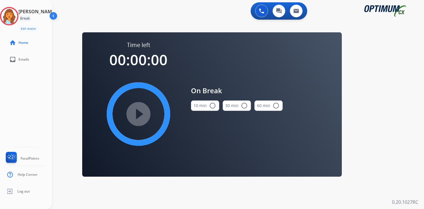
click at [413, 129] on div "0 Voice Interactions 0 Chat Interactions 0 Email Interactions swap_horiz Break …" at bounding box center [238, 104] width 372 height 209
click at [17, 16] on img at bounding box center [9, 16] width 16 height 16
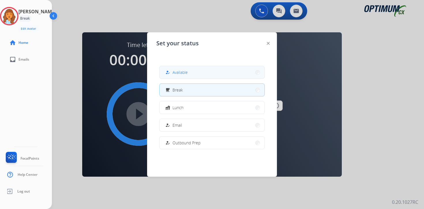
click at [175, 70] on span "Available" at bounding box center [179, 72] width 15 height 6
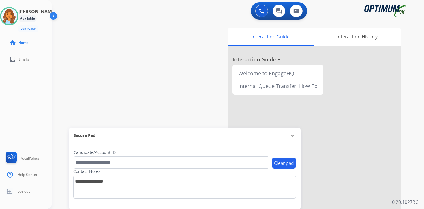
click at [412, 136] on div "0 Voice Interactions 0 Chat Interactions 0 Email Interactions swap_horiz Break …" at bounding box center [238, 104] width 372 height 209
click at [32, 91] on div "[PERSON_NAME] Available Edit Avatar Agent: [PERSON_NAME] Profile: OCX Training …" at bounding box center [26, 104] width 52 height 209
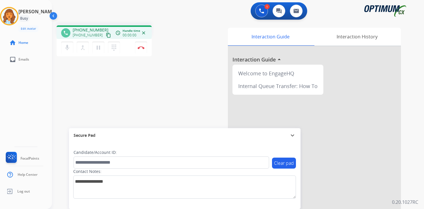
click at [106, 34] on mat-icon "content_copy" at bounding box center [108, 35] width 5 height 5
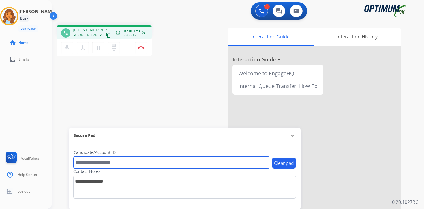
click at [115, 166] on input "text" at bounding box center [172, 162] width 196 height 12
type input "*******"
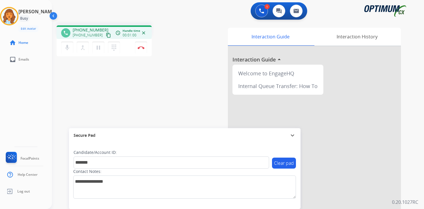
click at [415, 172] on div "1 Voice Interactions 0 Chat Interactions 0 Email Interactions phone [PHONE_NUMB…" at bounding box center [238, 104] width 372 height 209
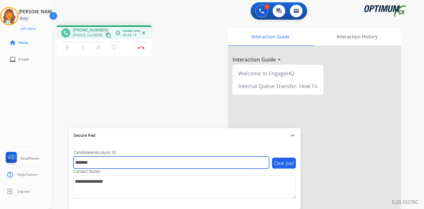
click at [105, 164] on input "*******" at bounding box center [172, 162] width 196 height 12
click at [97, 159] on input "*******" at bounding box center [172, 162] width 196 height 12
click at [142, 159] on input "*******" at bounding box center [172, 162] width 196 height 12
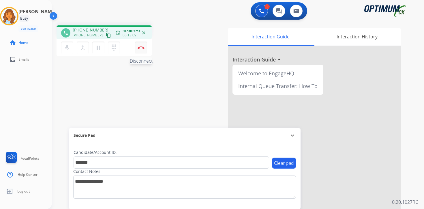
click at [142, 51] on button "Disconnect" at bounding box center [141, 48] width 12 height 12
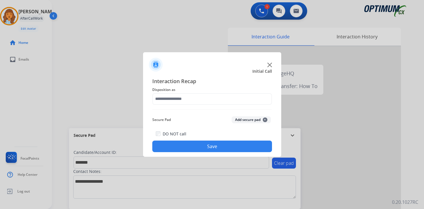
click at [256, 120] on button "Add secure pad +" at bounding box center [251, 119] width 39 height 7
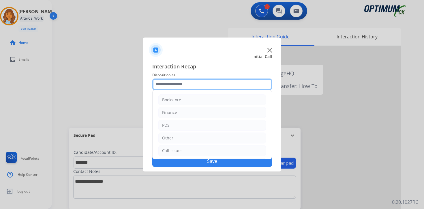
click at [163, 80] on input "text" at bounding box center [212, 84] width 120 height 12
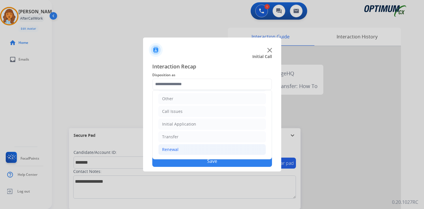
click at [172, 148] on div "Renewal" at bounding box center [170, 150] width 16 height 6
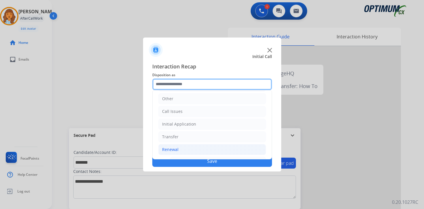
scroll to position [135, 0]
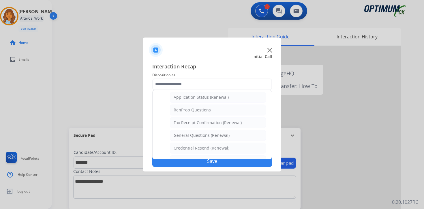
click at [183, 99] on div "Application Status (Renewal)" at bounding box center [201, 97] width 55 height 6
type input "**********"
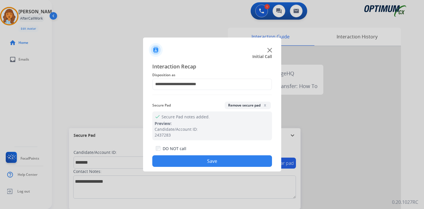
click at [191, 164] on button "Save" at bounding box center [212, 161] width 120 height 12
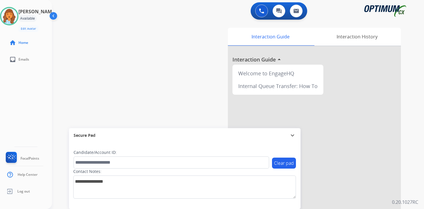
click at [410, 198] on div "Interaction Guide Interaction History Interaction Guide arrow_drop_up Welcome t…" at bounding box center [305, 143] width 209 height 236
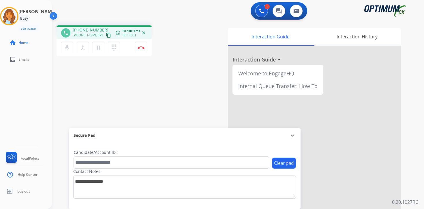
click at [106, 34] on mat-icon "content_copy" at bounding box center [108, 35] width 5 height 5
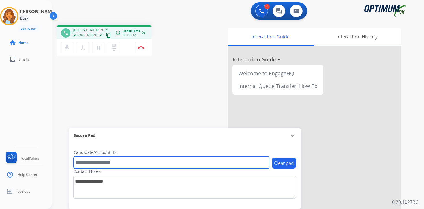
click at [120, 160] on input "text" at bounding box center [172, 162] width 196 height 12
type input "*******"
click at [124, 160] on input "*******" at bounding box center [172, 162] width 196 height 12
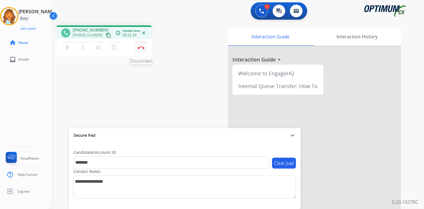
click at [142, 50] on button "Disconnect" at bounding box center [141, 48] width 12 height 12
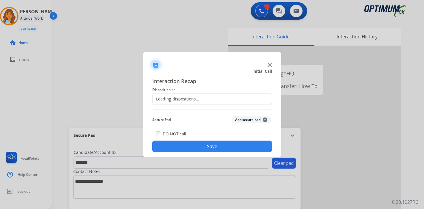
click at [266, 121] on button "Add secure pad +" at bounding box center [251, 119] width 39 height 7
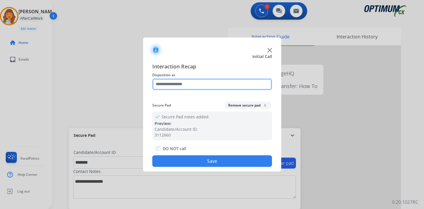
click at [177, 85] on input "text" at bounding box center [212, 84] width 120 height 12
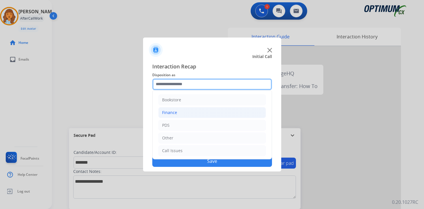
scroll to position [39, 0]
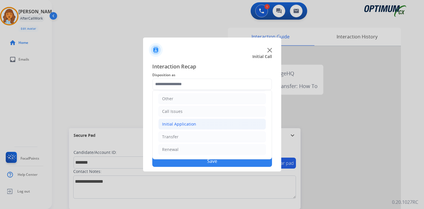
click at [183, 125] on div "Initial Application" at bounding box center [179, 124] width 34 height 6
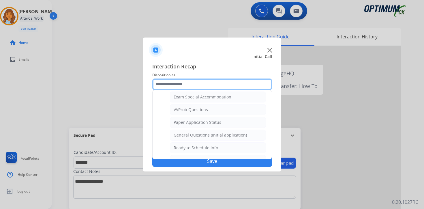
scroll to position [305, 0]
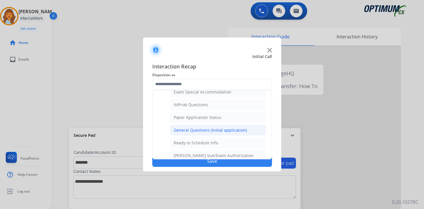
click at [232, 134] on li "General Questions (Initial application)" at bounding box center [218, 130] width 96 height 11
type input "**********"
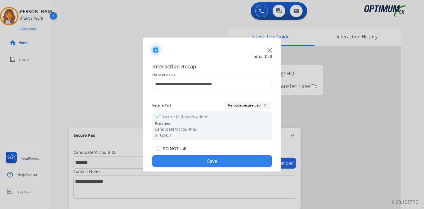
click at [232, 158] on button "Save" at bounding box center [212, 161] width 120 height 12
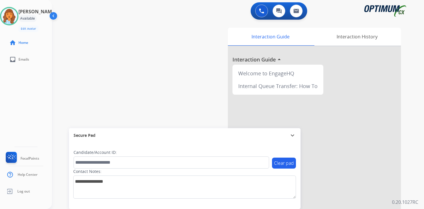
click at [412, 172] on div "0 Voice Interactions 0 Chat Interactions 0 Email Interactions swap_horiz Break …" at bounding box center [238, 104] width 372 height 209
click at [416, 155] on div "0 Voice Interactions 0 Chat Interactions 0 Email Interactions swap_horiz Break …" at bounding box center [238, 104] width 372 height 209
click at [405, 188] on div "Interaction Guide Interaction History Interaction Guide arrow_drop_up Welcome t…" at bounding box center [305, 143] width 209 height 236
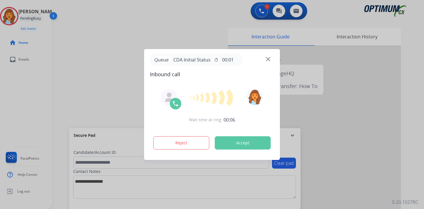
click at [413, 131] on div at bounding box center [212, 104] width 424 height 209
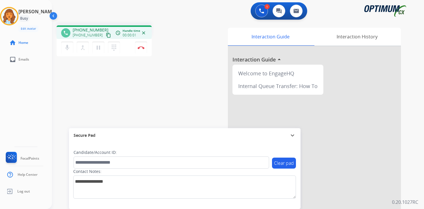
click at [106, 34] on mat-icon "content_copy" at bounding box center [108, 35] width 5 height 5
click at [418, 201] on div "1 Voice Interactions 0 Chat Interactions 0 Email Interactions phone [PHONE_NUMB…" at bounding box center [238, 104] width 372 height 209
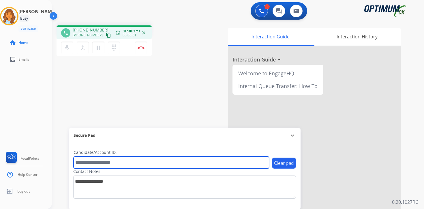
click at [106, 162] on input "text" at bounding box center [172, 162] width 196 height 12
type input "*******"
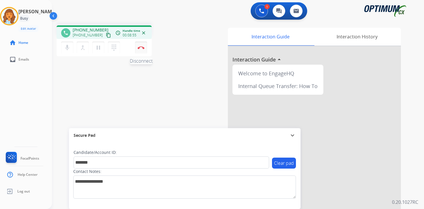
click at [141, 49] on button "Disconnect" at bounding box center [141, 48] width 12 height 12
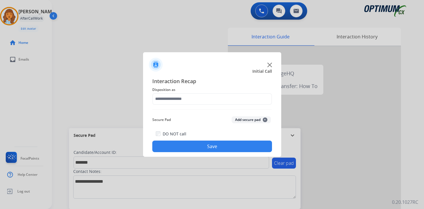
click at [254, 119] on button "Add secure pad +" at bounding box center [251, 119] width 39 height 7
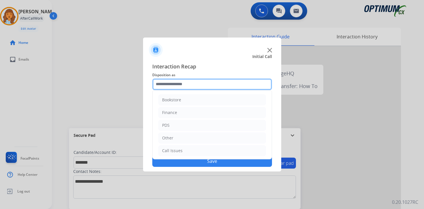
click at [189, 82] on input "text" at bounding box center [212, 84] width 120 height 12
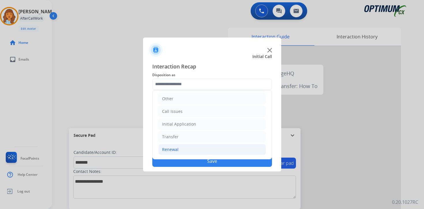
click at [178, 149] on li "Renewal" at bounding box center [212, 149] width 108 height 11
click at [172, 126] on div "Initial Application" at bounding box center [179, 124] width 34 height 6
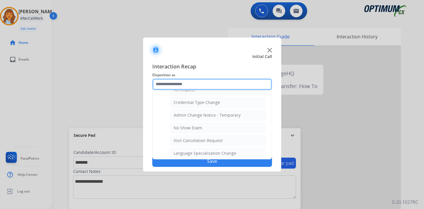
scroll to position [328, 0]
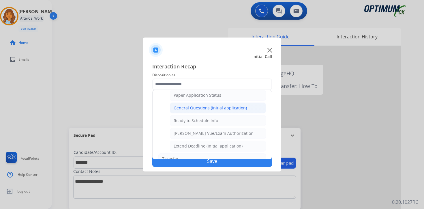
click at [178, 110] on div "General Questions (Initial application)" at bounding box center [210, 108] width 73 height 6
type input "**********"
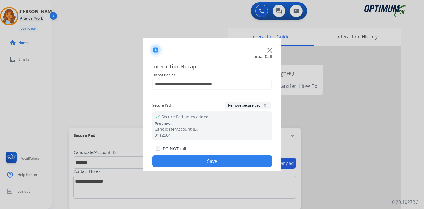
click at [189, 157] on button "Save" at bounding box center [212, 161] width 120 height 12
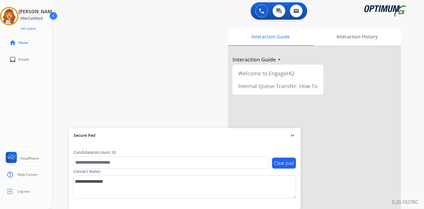
click at [117, 68] on div "swap_horiz Break voice bridge close_fullscreen Connect 3-Way Call merge_type Se…" at bounding box center [231, 141] width 358 height 241
click at [12, 20] on img at bounding box center [9, 16] width 16 height 16
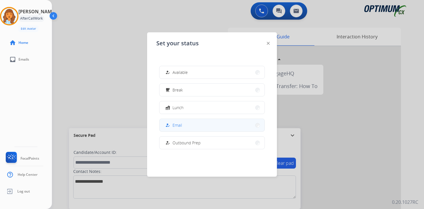
scroll to position [144, 0]
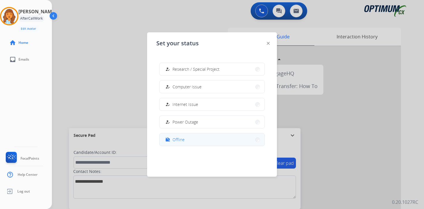
click at [183, 142] on span "Offline" at bounding box center [178, 139] width 12 height 6
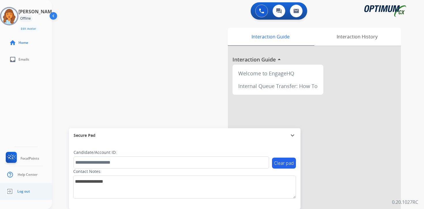
click at [23, 189] on span "Log out" at bounding box center [23, 191] width 13 height 5
